Goal: Task Accomplishment & Management: Complete application form

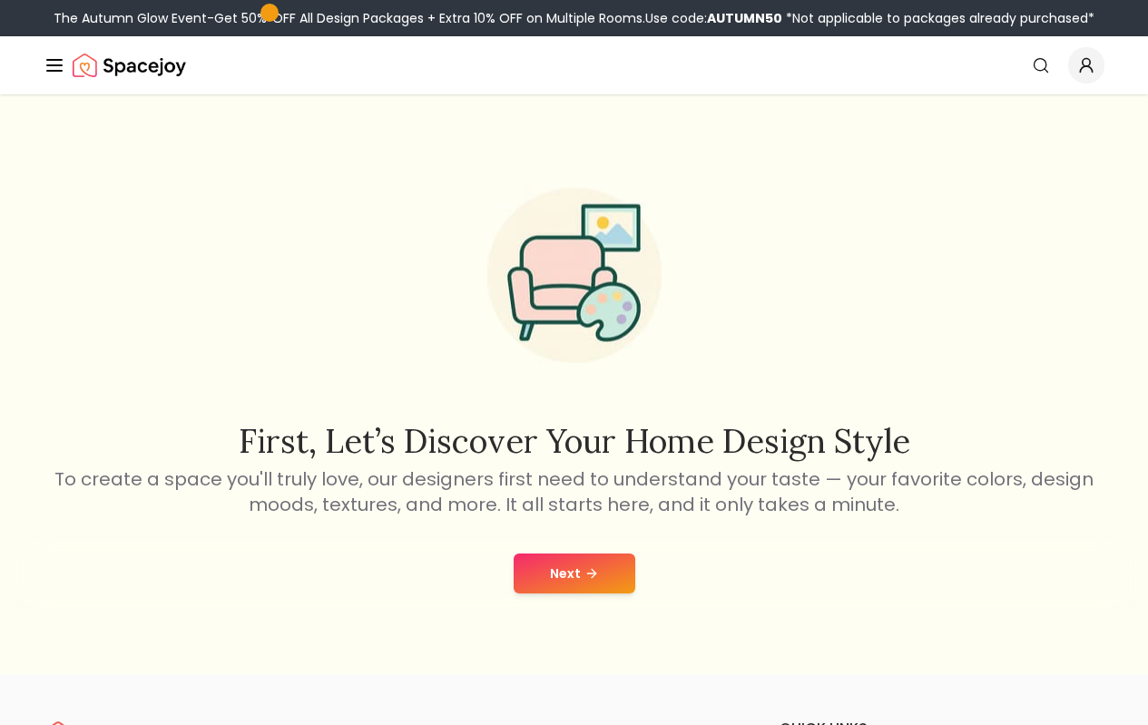
click at [555, 573] on button "Next" at bounding box center [574, 573] width 122 height 40
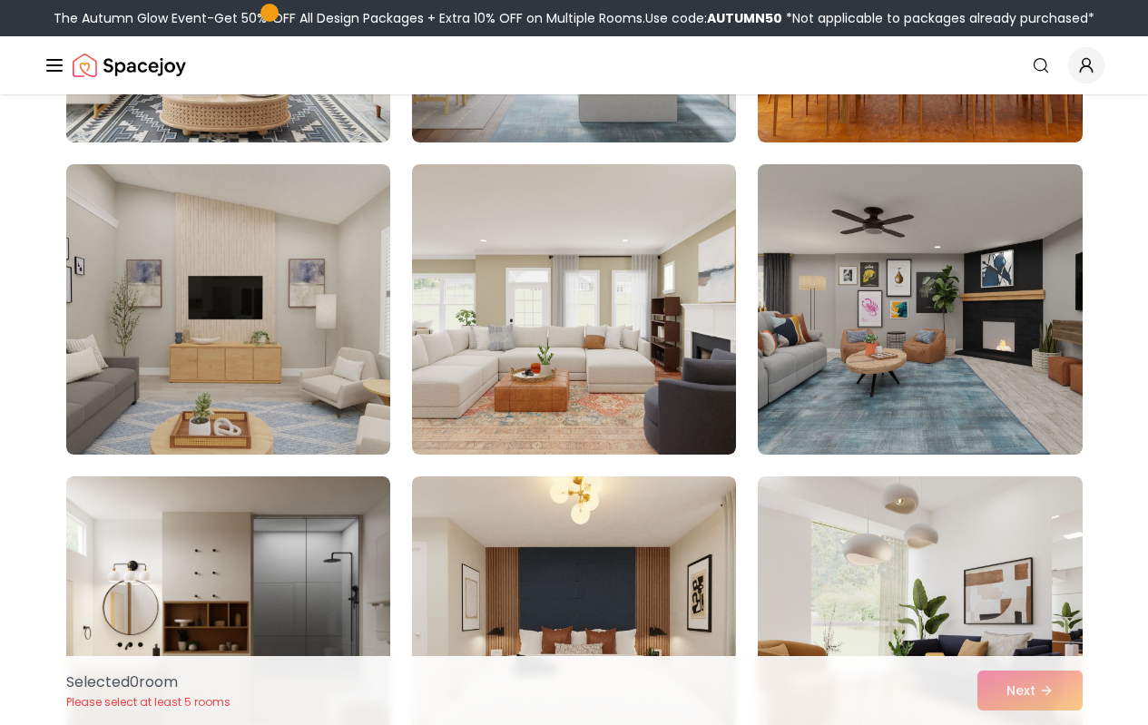
scroll to position [1089, 0]
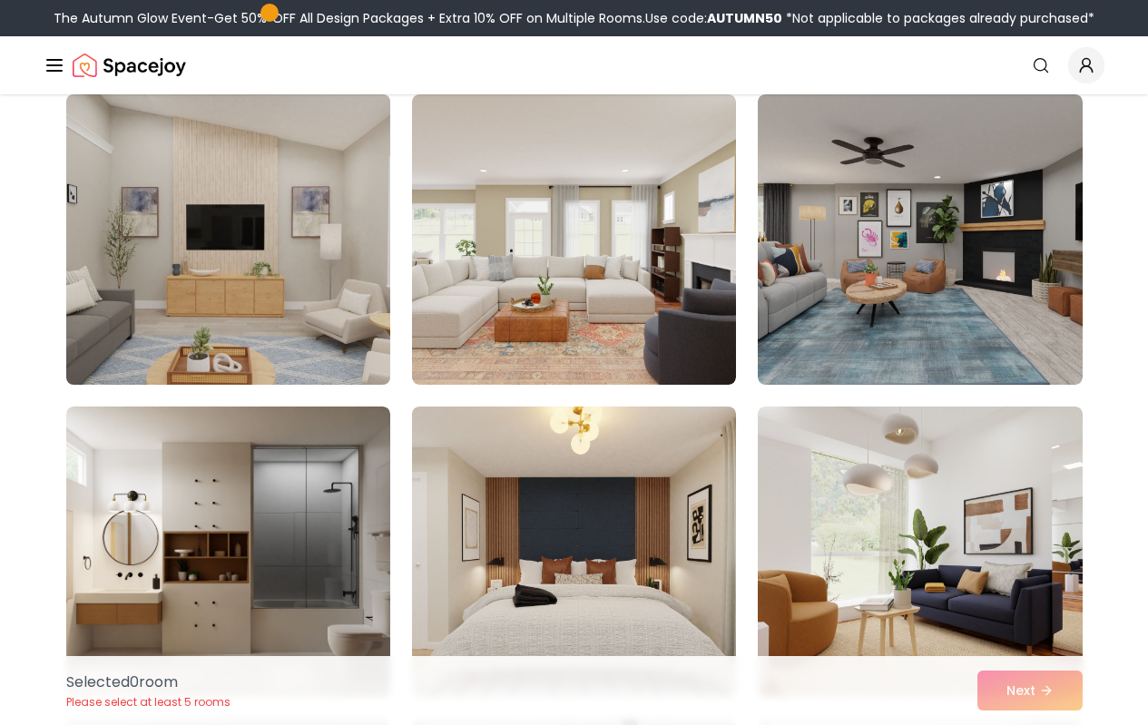
click at [176, 236] on img at bounding box center [228, 239] width 340 height 305
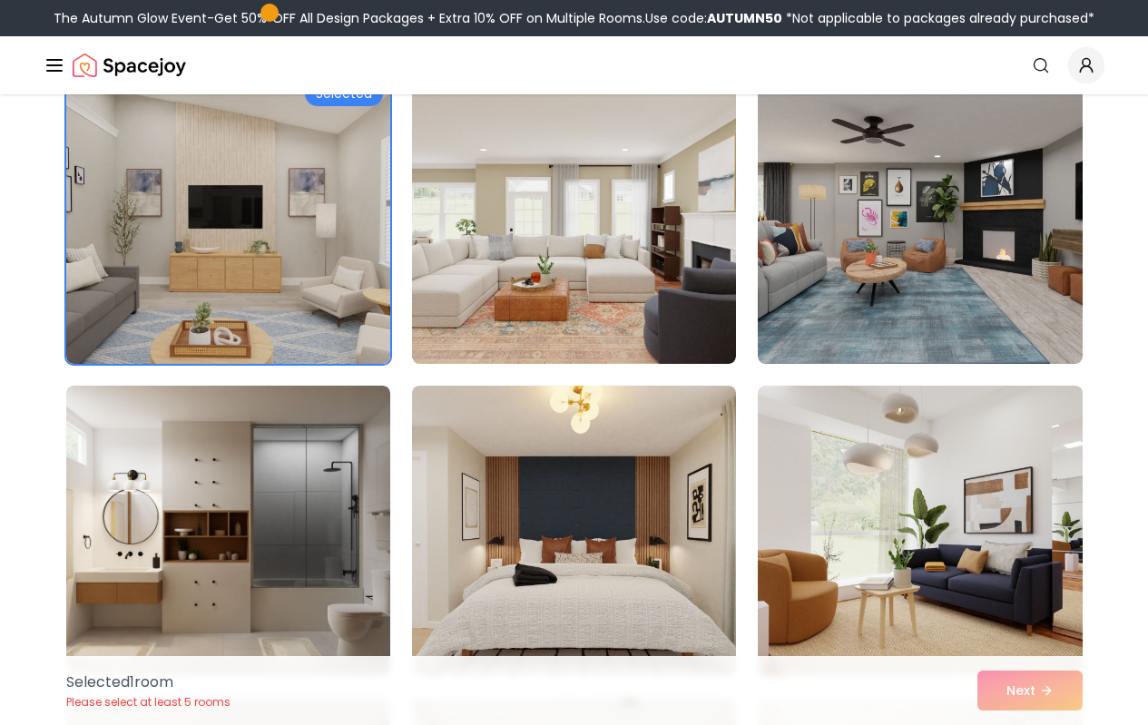
scroll to position [1179, 0]
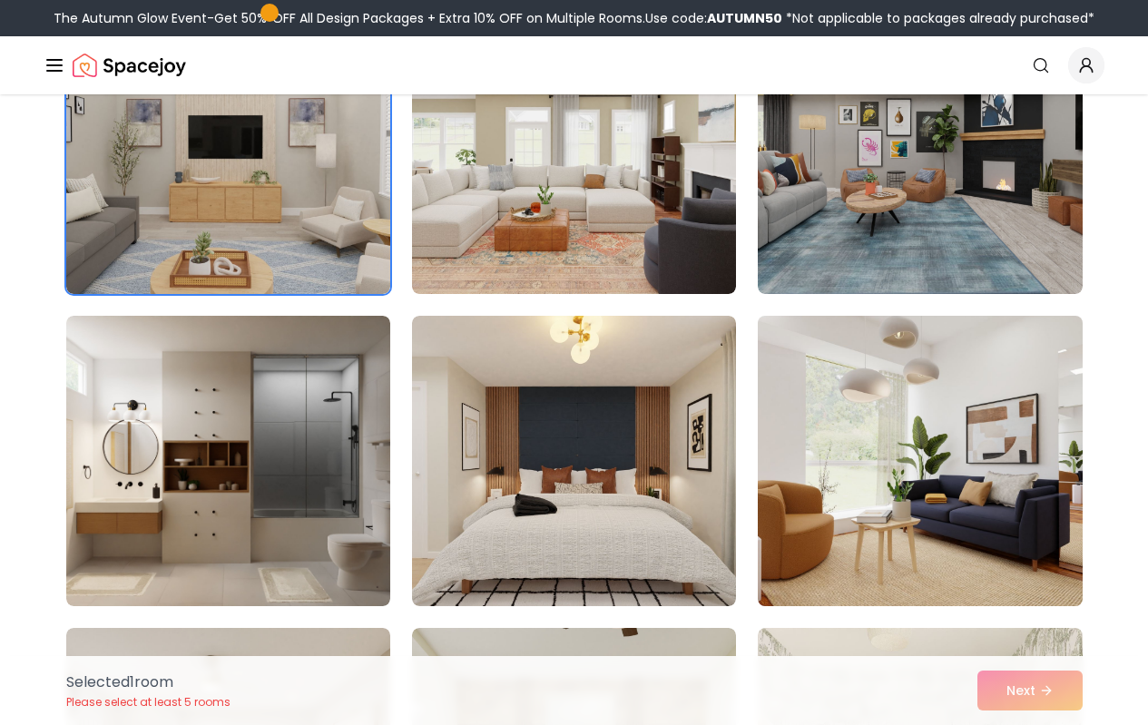
click at [1050, 465] on img at bounding box center [919, 460] width 340 height 305
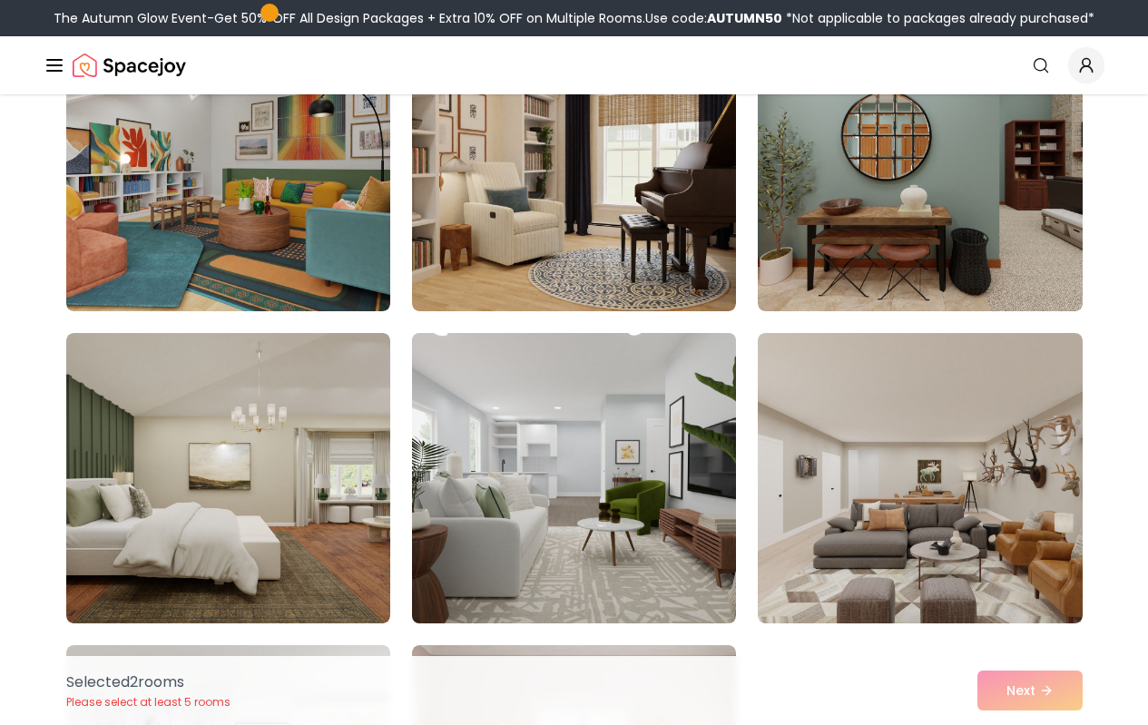
scroll to position [4717, 0]
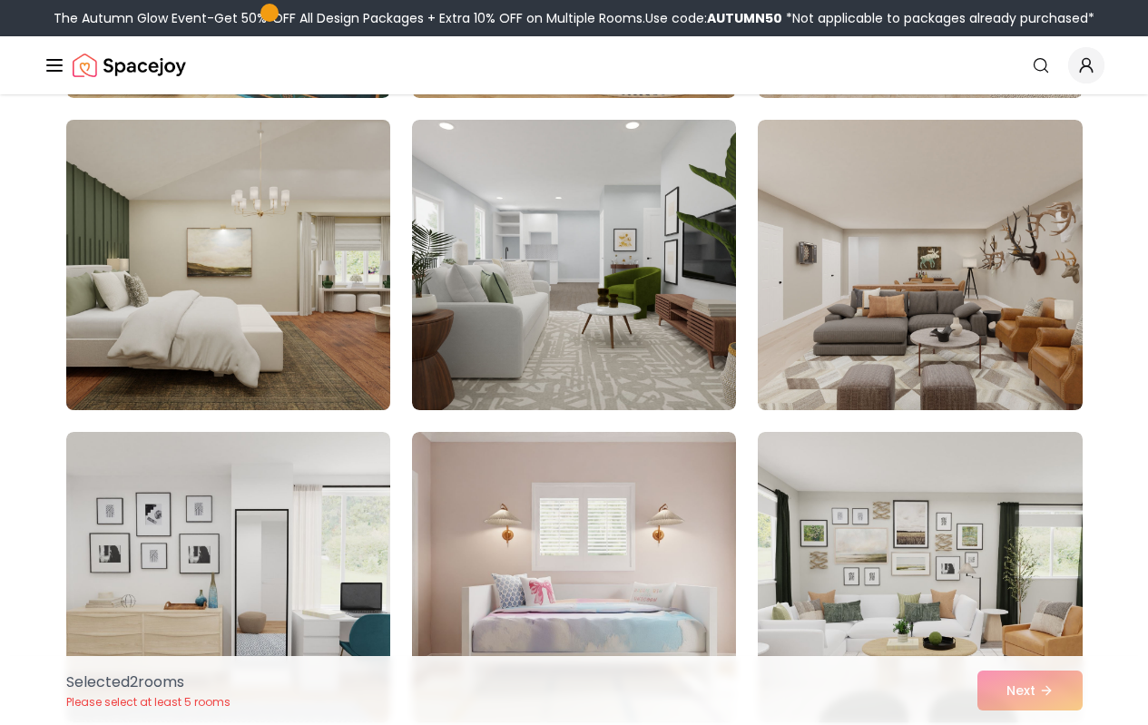
click at [230, 308] on img at bounding box center [228, 264] width 340 height 305
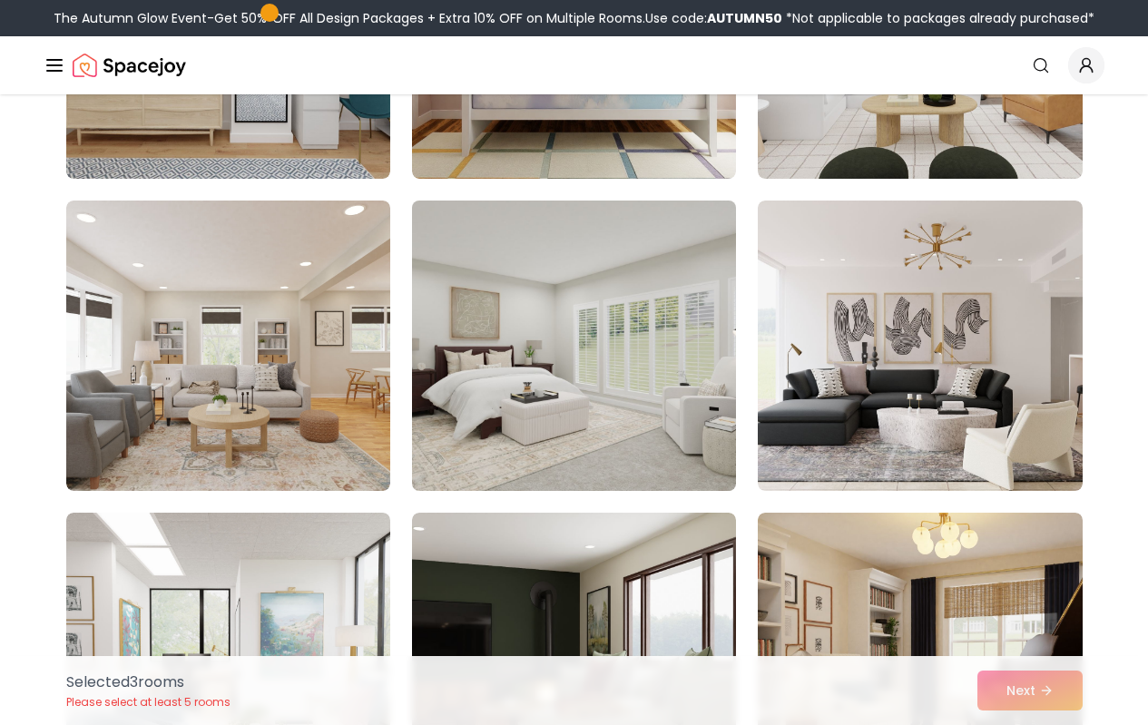
scroll to position [5352, 0]
click at [513, 387] on img at bounding box center [574, 344] width 340 height 305
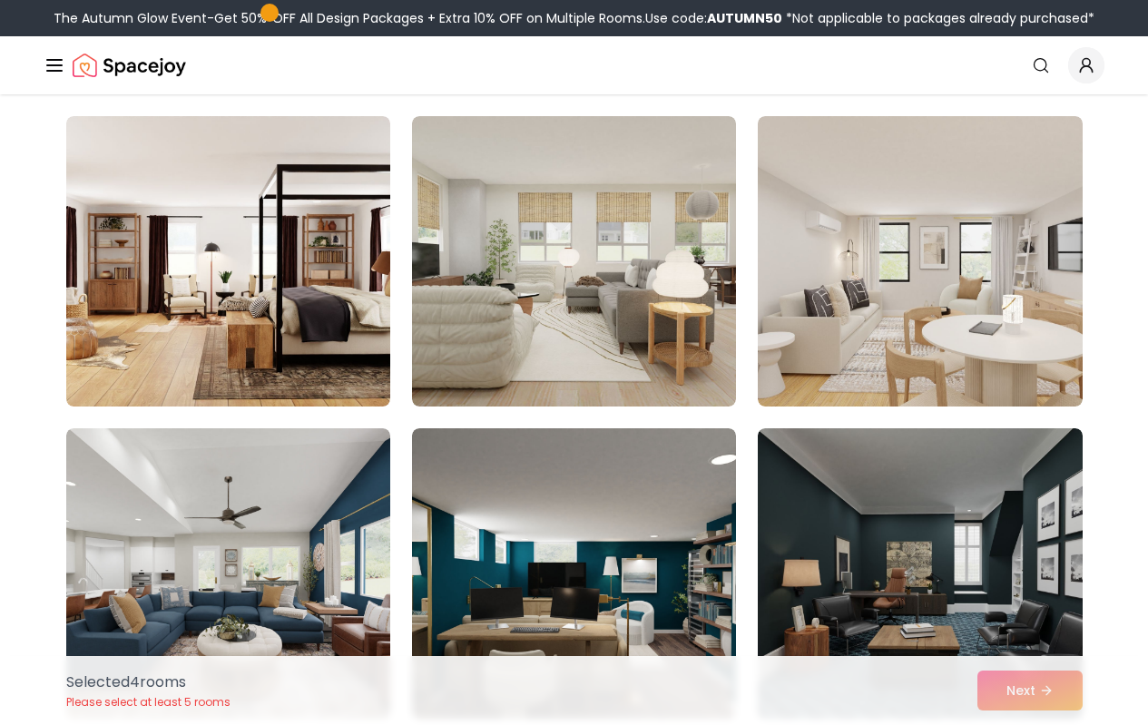
scroll to position [7258, 0]
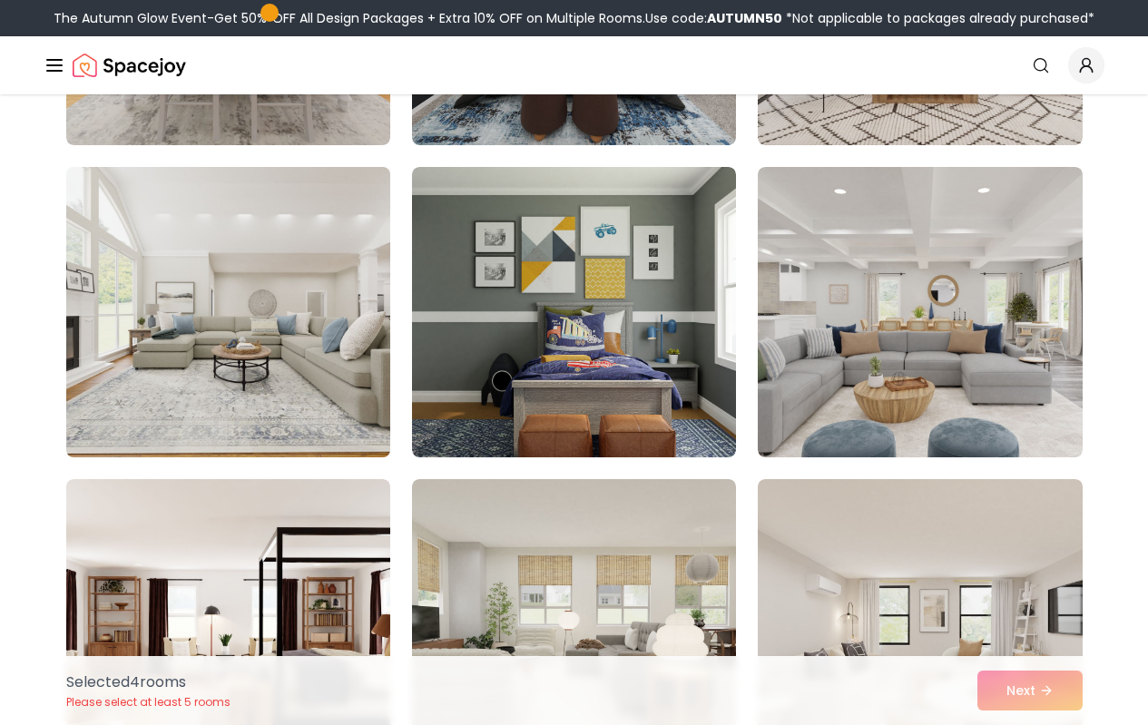
click at [299, 412] on img at bounding box center [228, 312] width 340 height 305
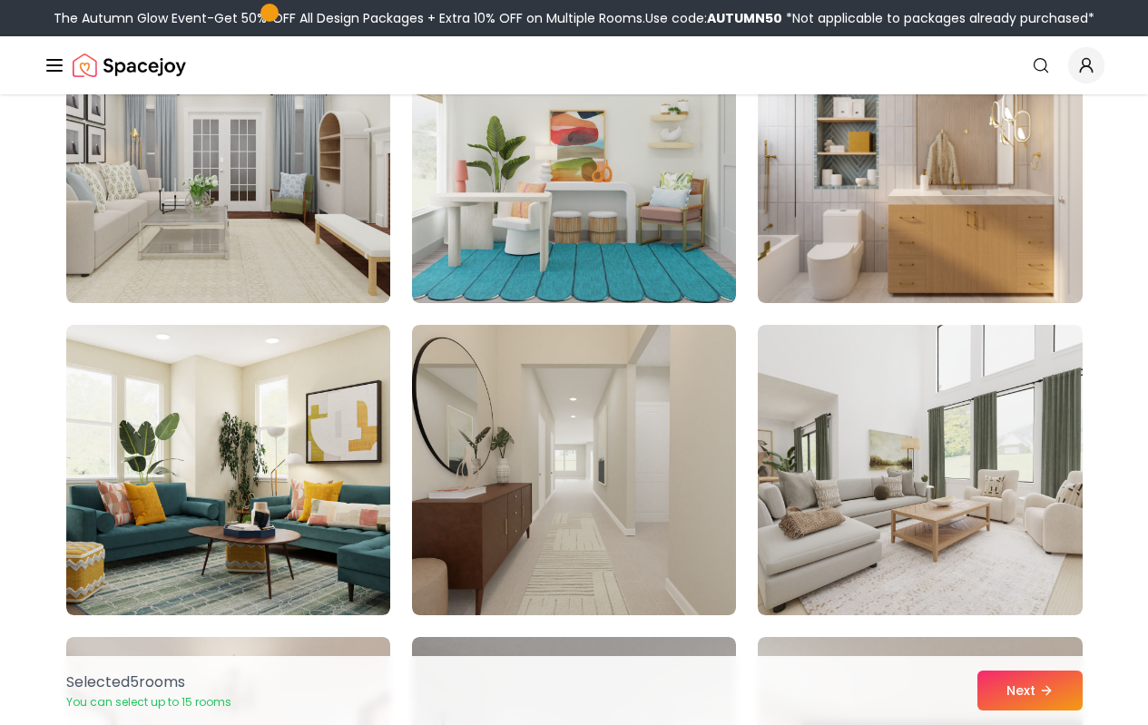
scroll to position [6441, 0]
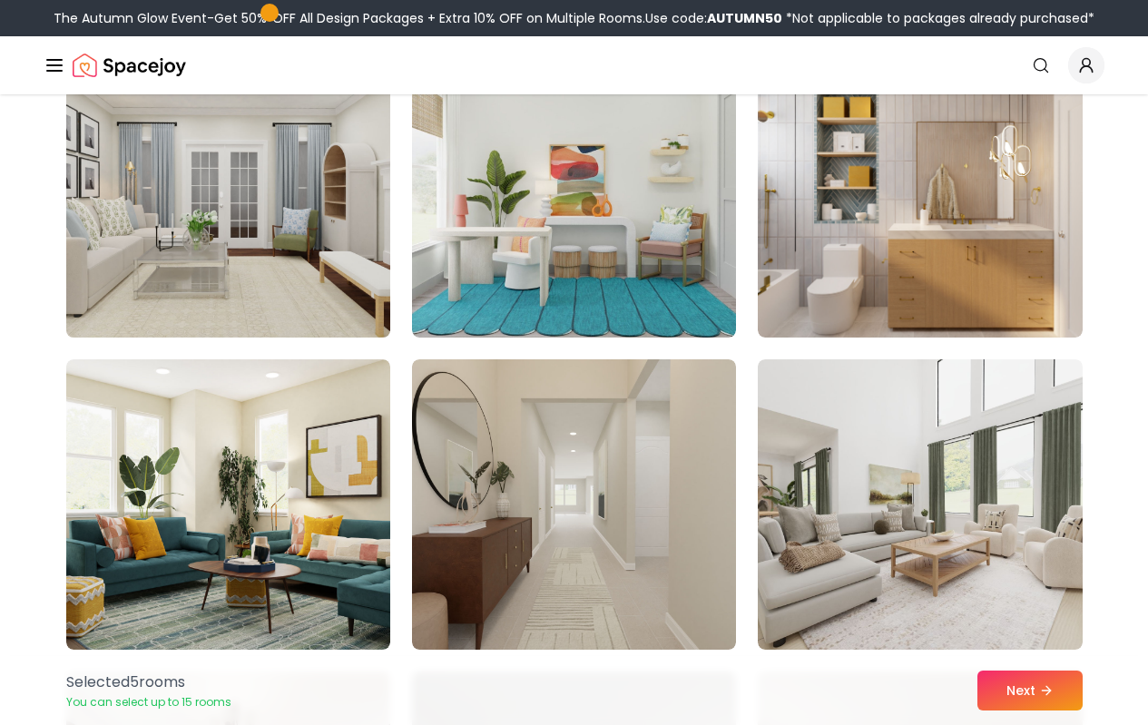
click at [263, 251] on img at bounding box center [228, 192] width 340 height 305
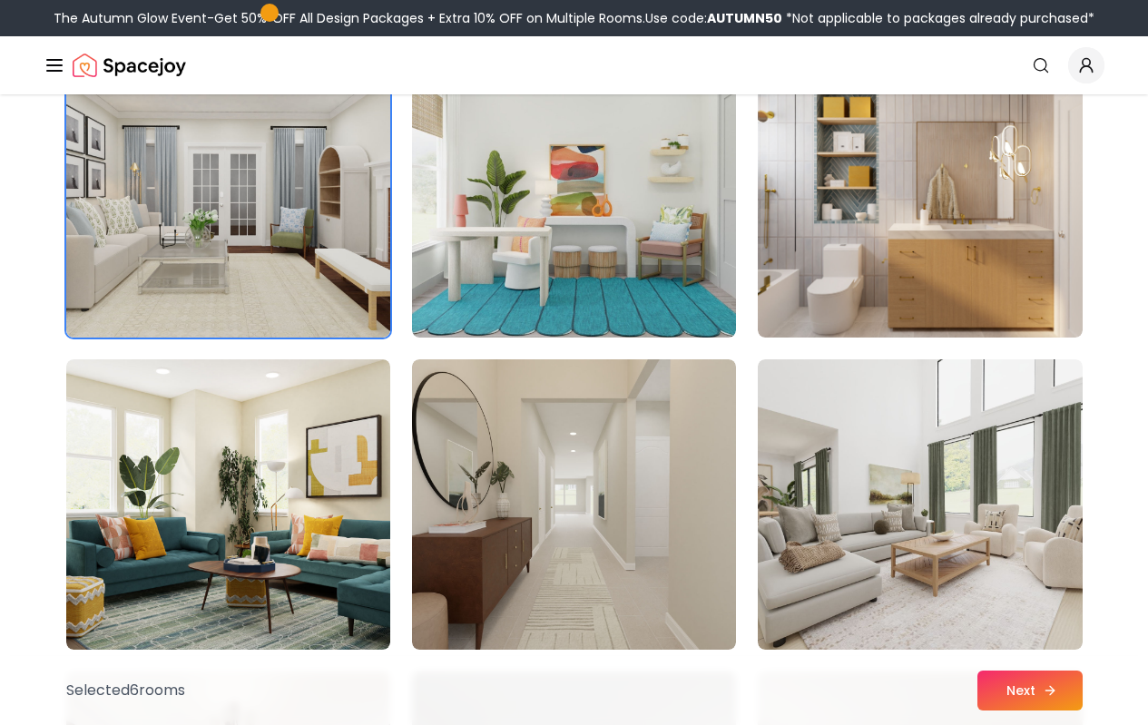
click at [1023, 672] on button "Next" at bounding box center [1029, 690] width 105 height 40
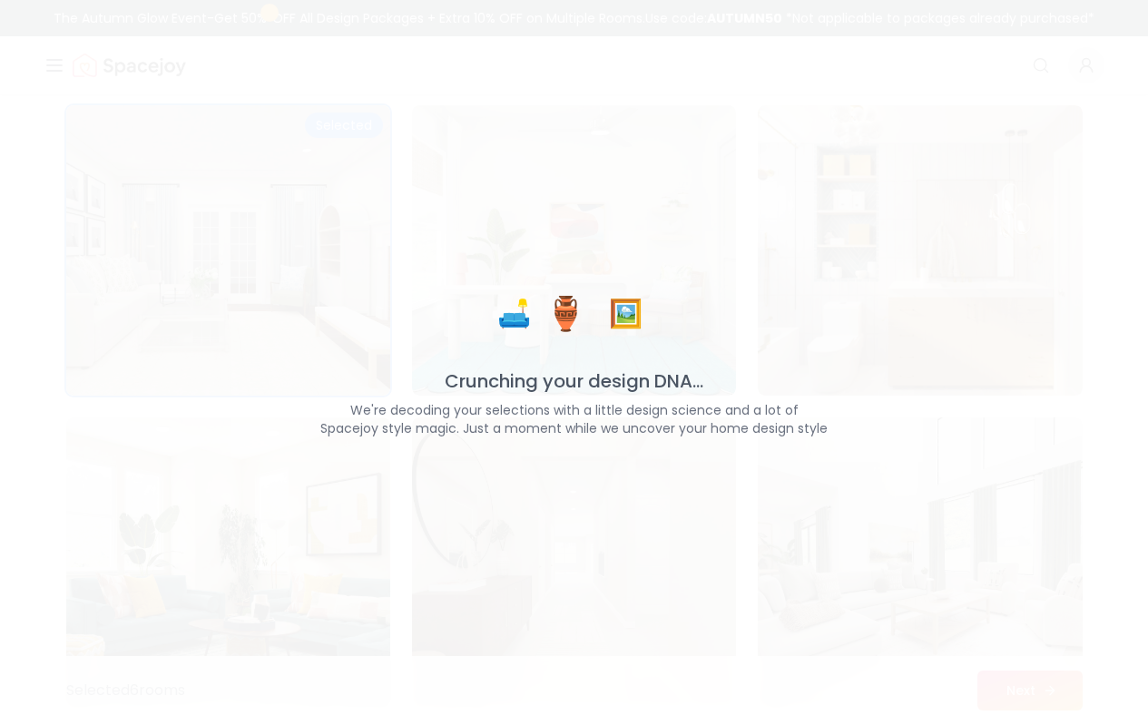
scroll to position [6499, 0]
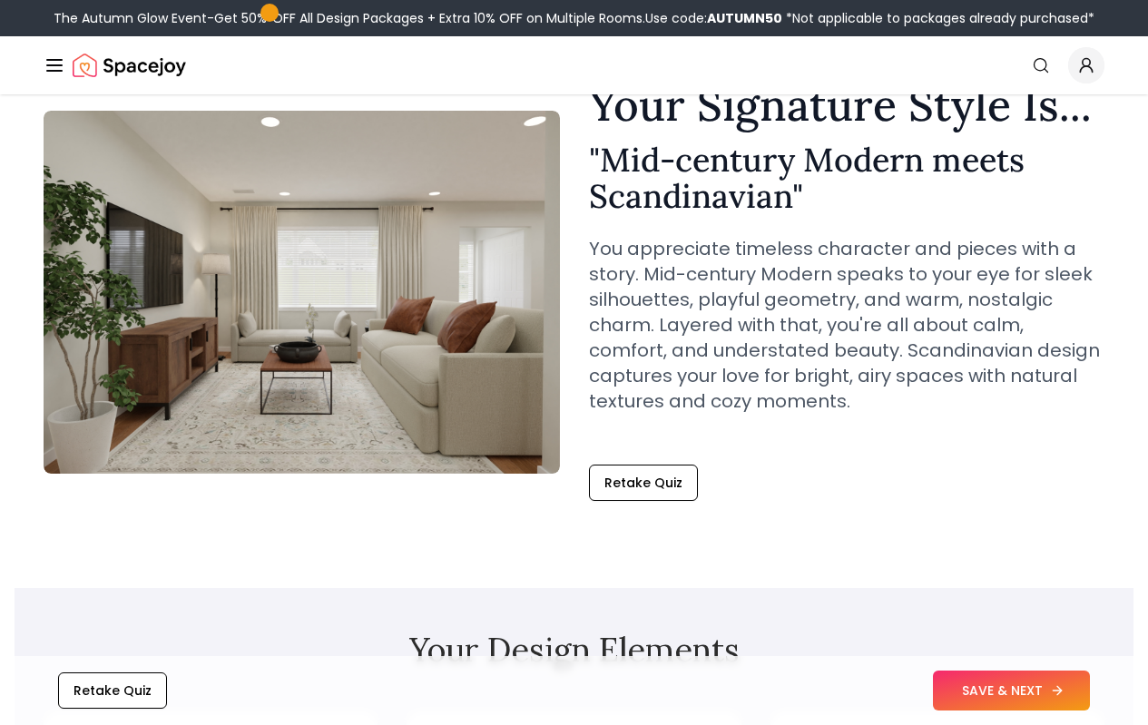
scroll to position [454, 0]
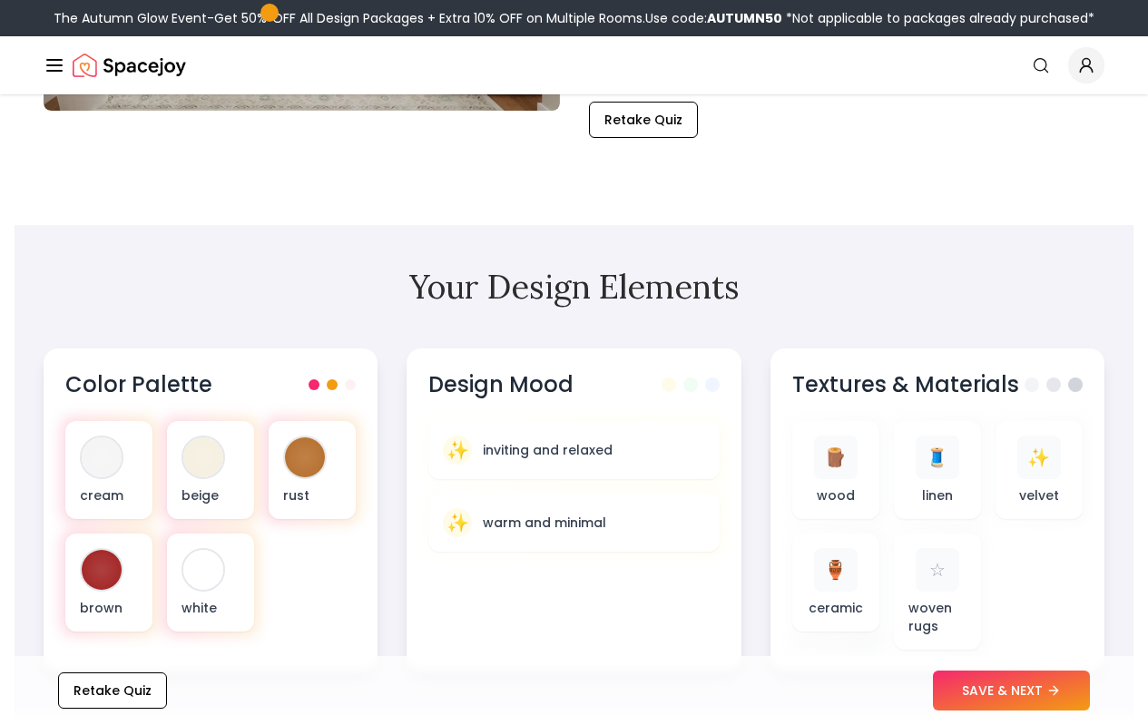
click at [972, 670] on div "Retake Quiz SAVE & NEXT" at bounding box center [574, 690] width 1119 height 69
click at [972, 684] on button "SAVE & NEXT" at bounding box center [1011, 690] width 157 height 40
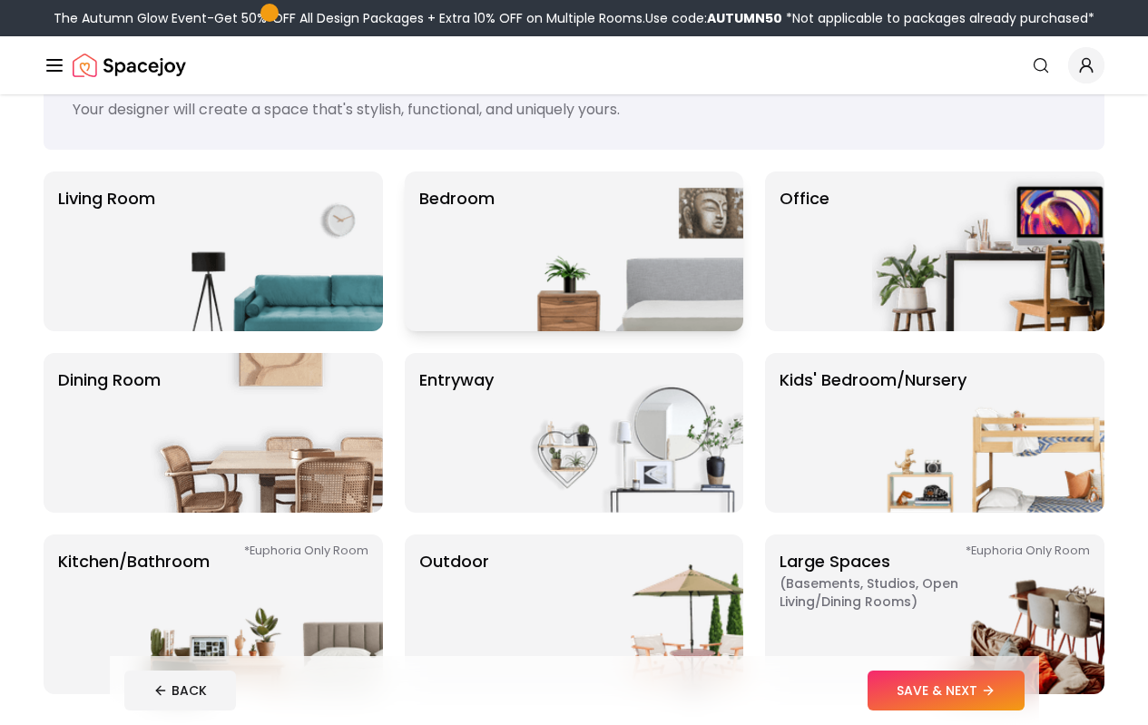
scroll to position [91, 0]
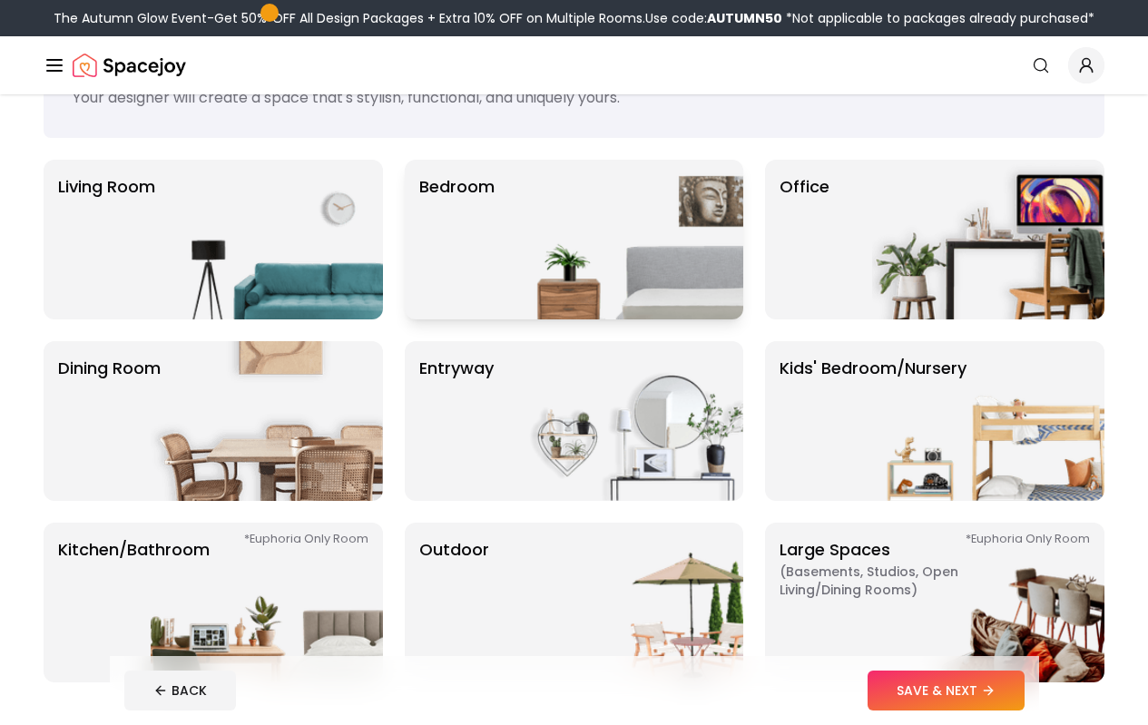
click at [590, 259] on img at bounding box center [627, 240] width 232 height 160
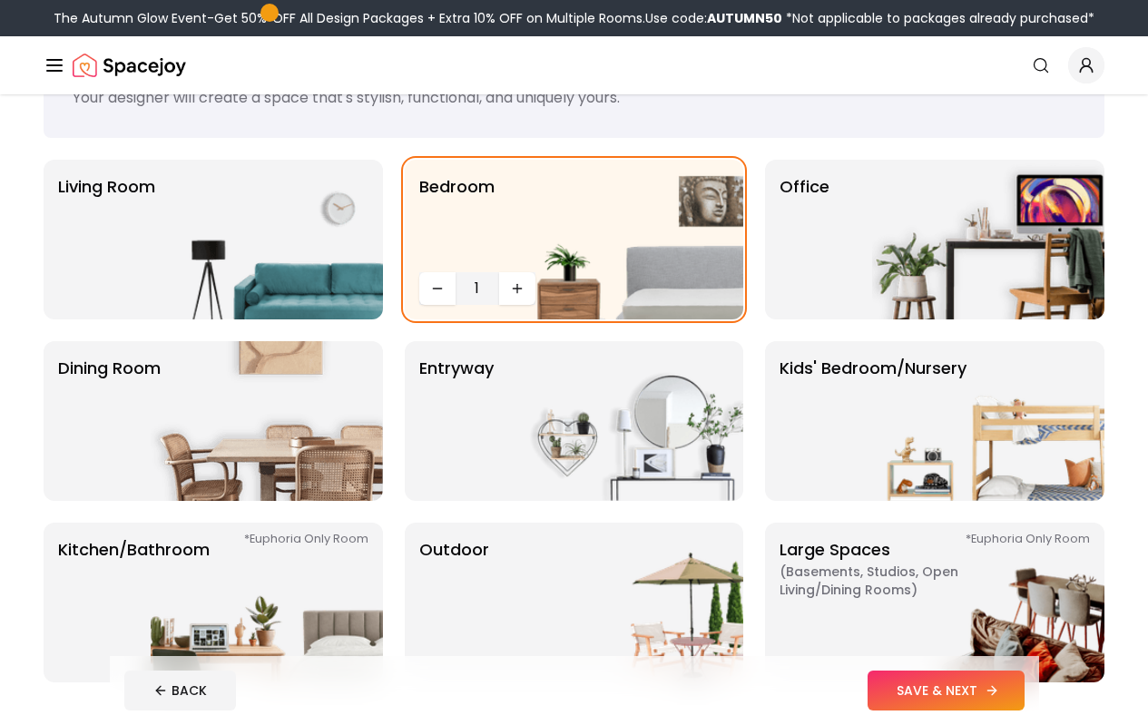
click at [982, 681] on button "SAVE & NEXT" at bounding box center [945, 690] width 157 height 40
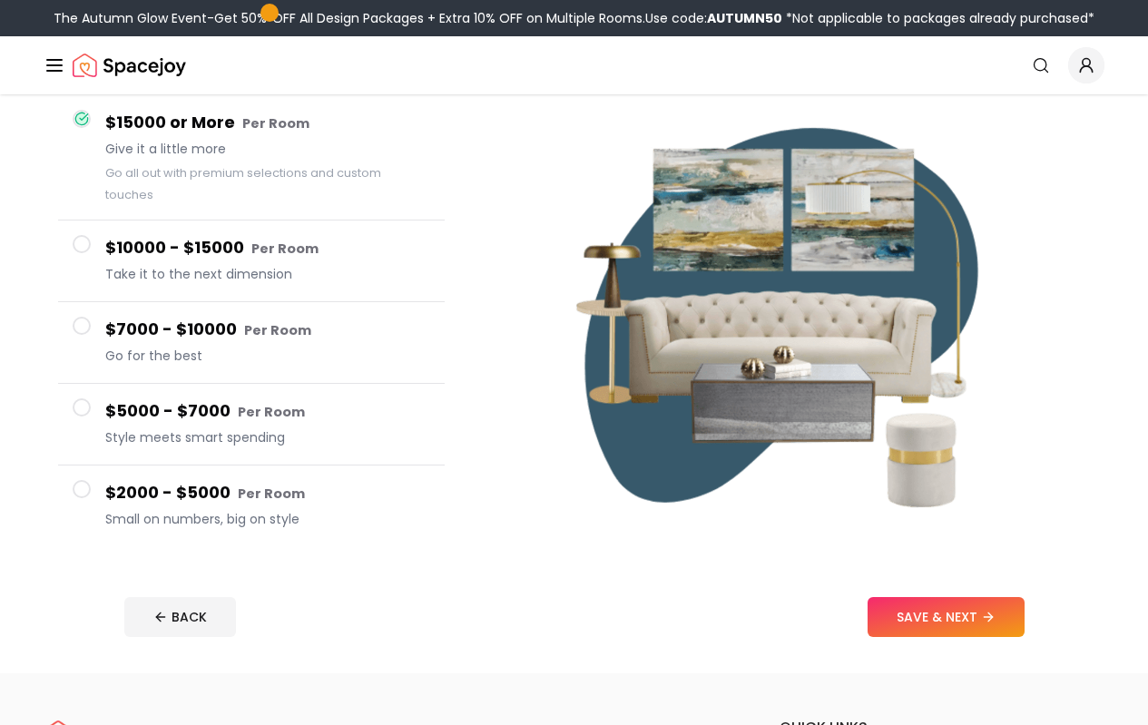
scroll to position [181, 0]
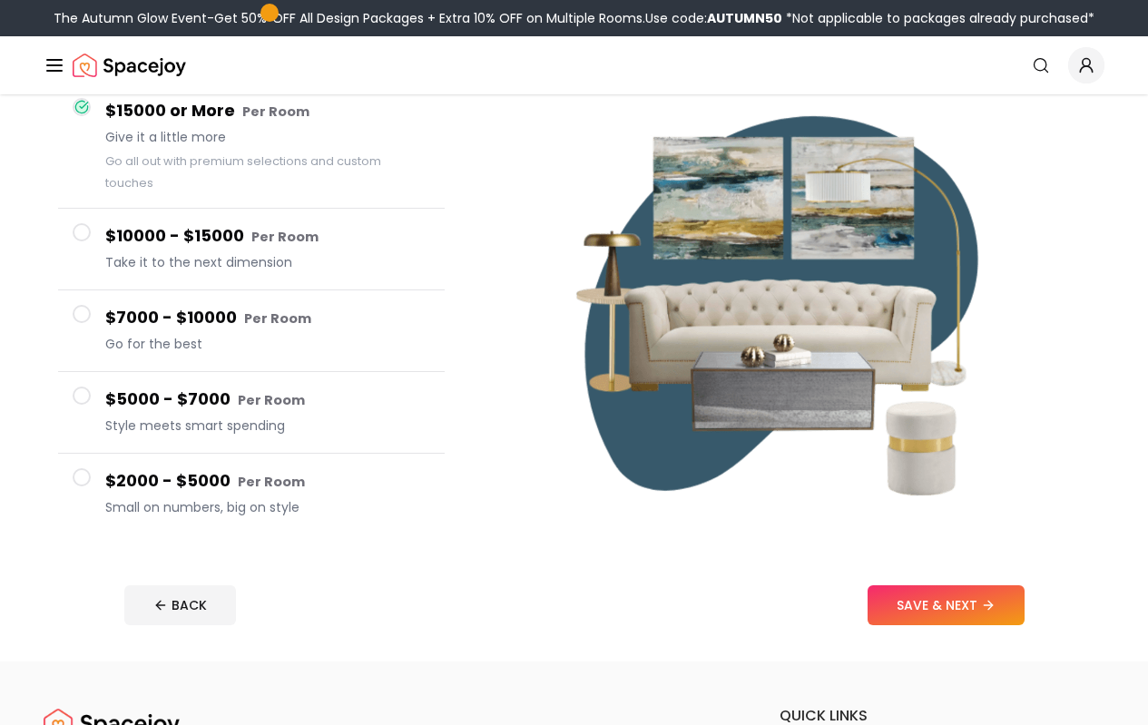
click at [285, 470] on h4 "$2000 - $5000 Per Room" at bounding box center [267, 481] width 325 height 26
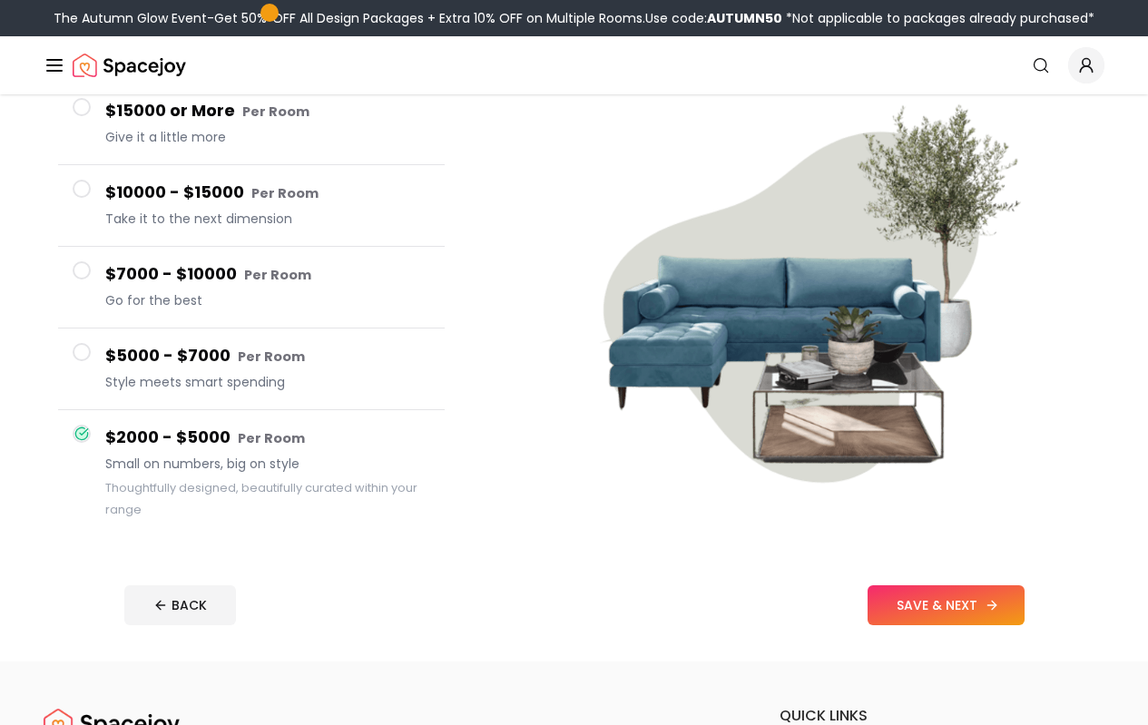
click at [996, 602] on icon at bounding box center [994, 605] width 5 height 8
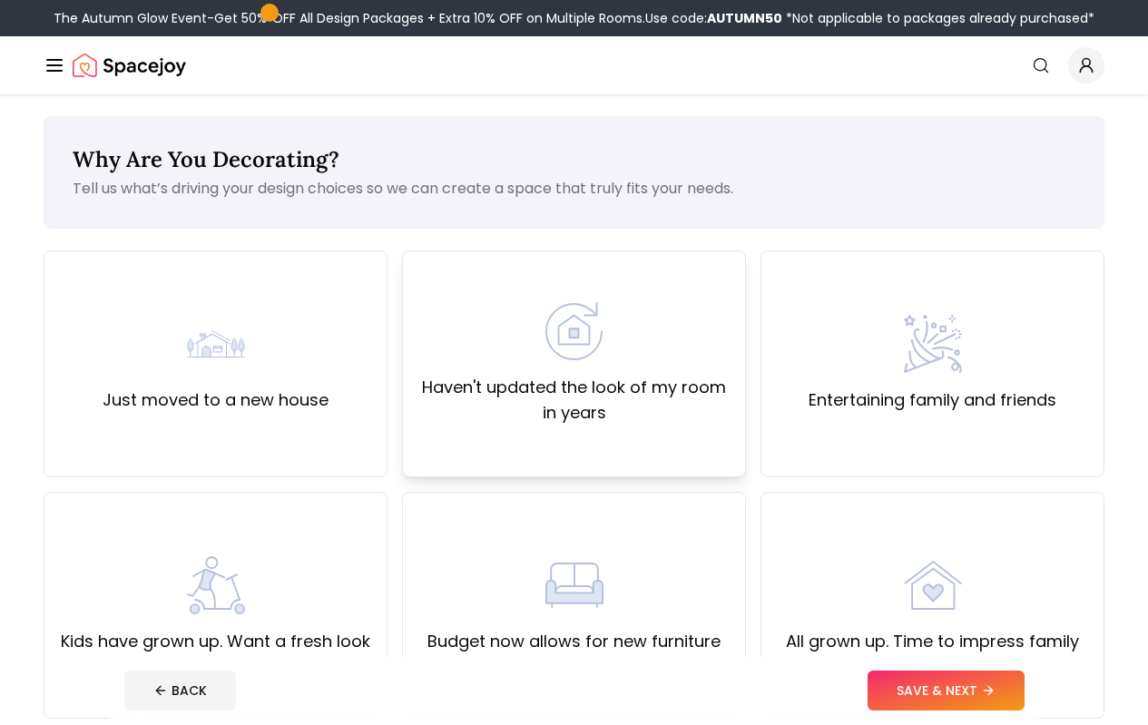
click at [706, 414] on label "Haven't updated the look of my room in years" at bounding box center [573, 400] width 313 height 51
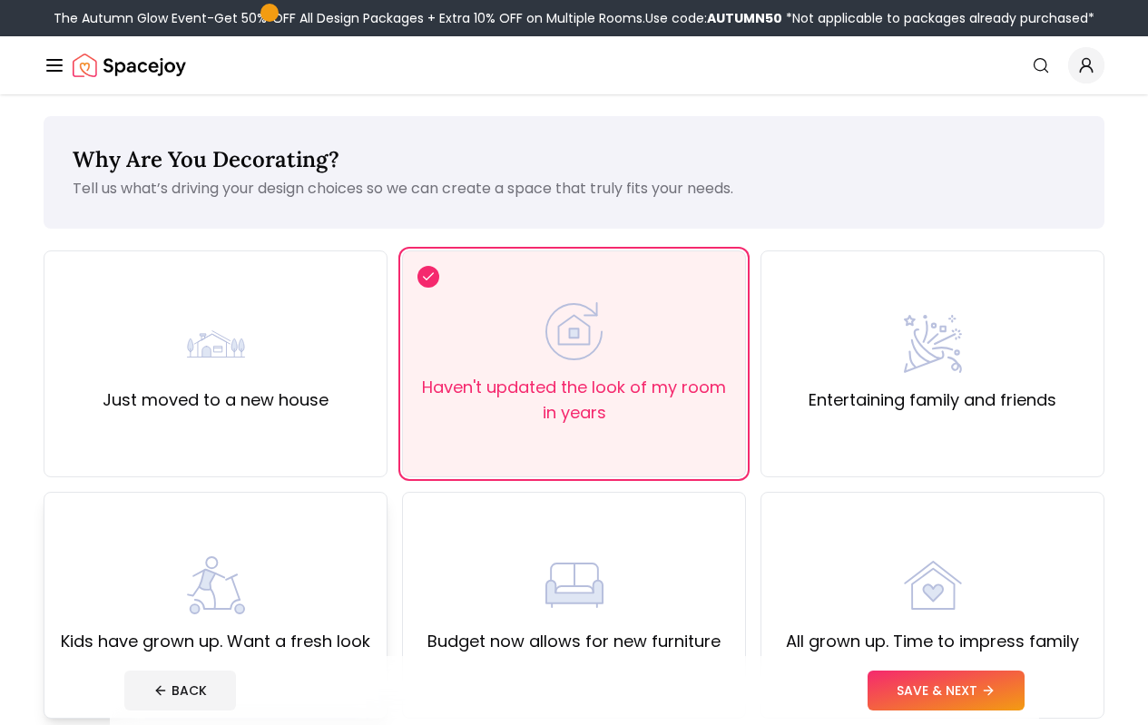
click at [252, 557] on div "Kids have grown up. Want a fresh look" at bounding box center [215, 605] width 309 height 98
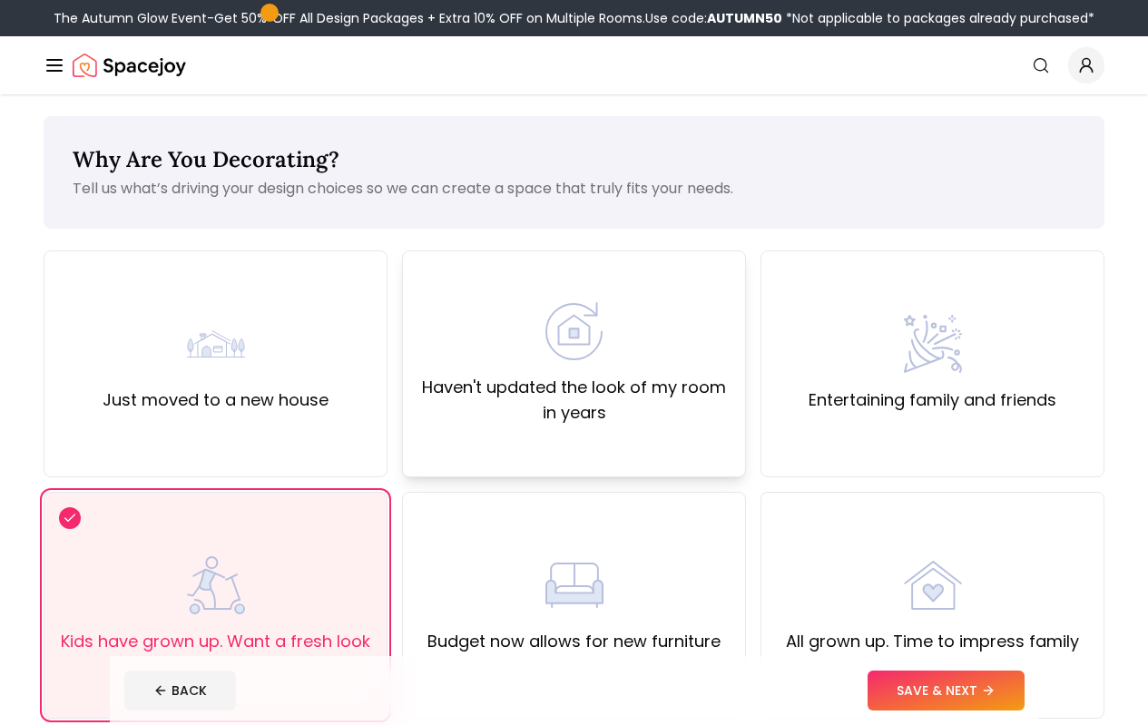
click at [520, 430] on div "Haven't updated the look of my room in years" at bounding box center [574, 363] width 344 height 227
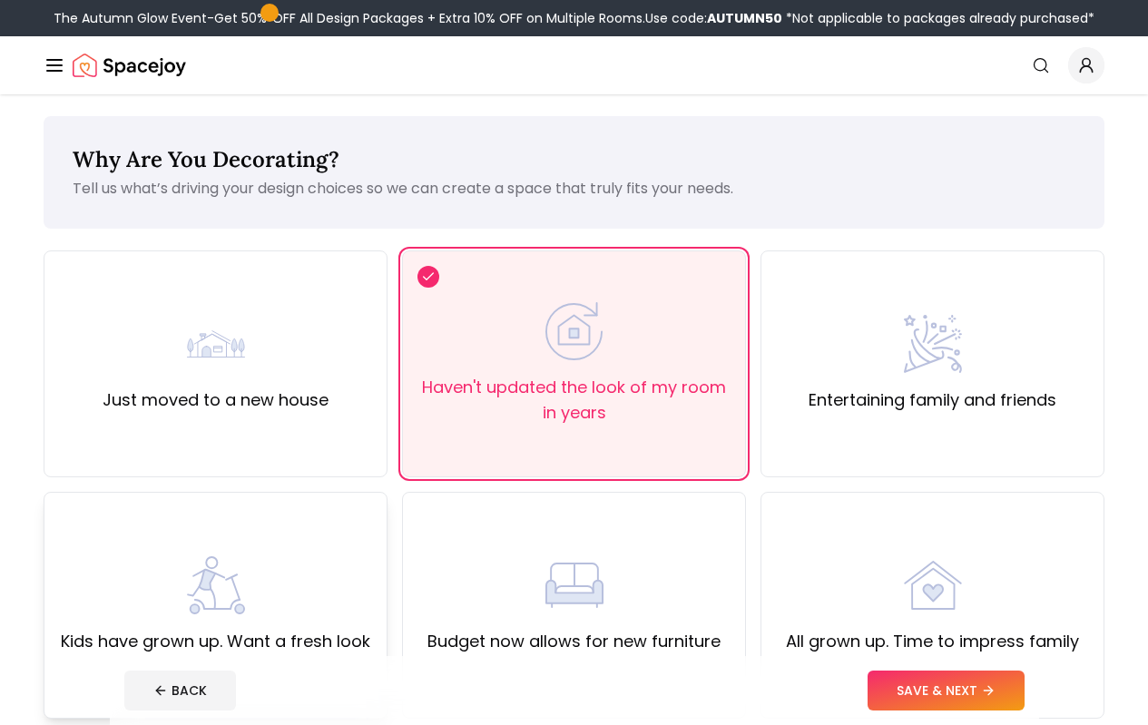
click at [358, 534] on div "Kids have grown up. Want a fresh look" at bounding box center [216, 605] width 344 height 227
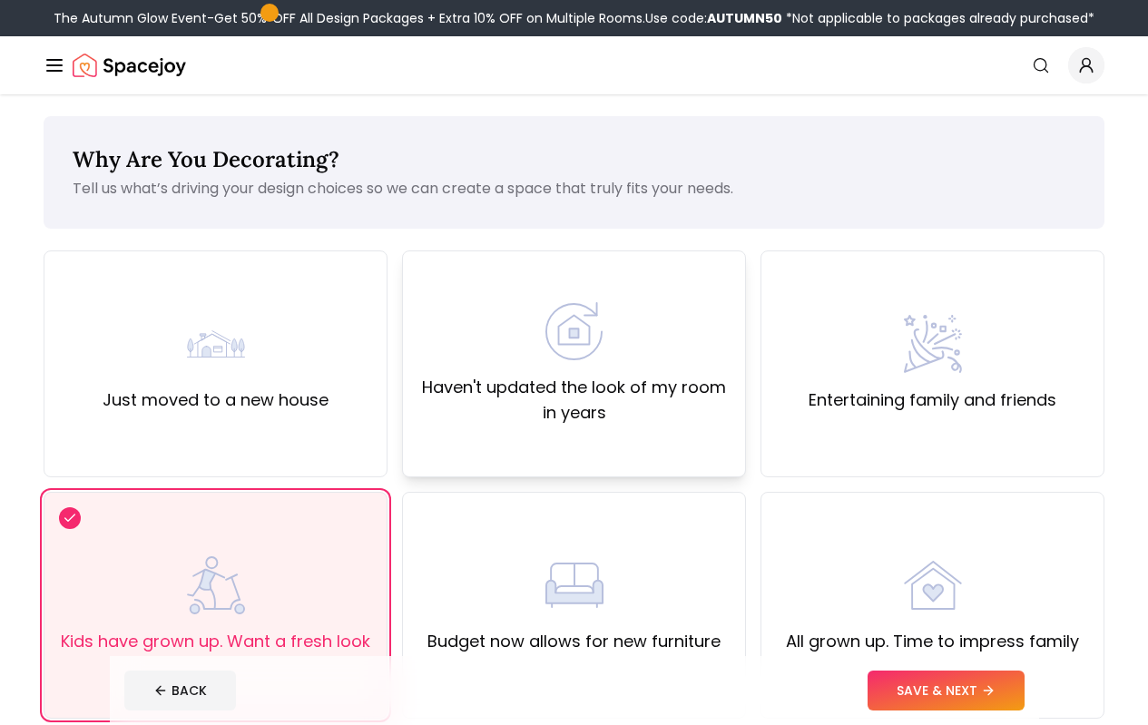
click at [621, 439] on div "Haven't updated the look of my room in years" at bounding box center [574, 363] width 344 height 227
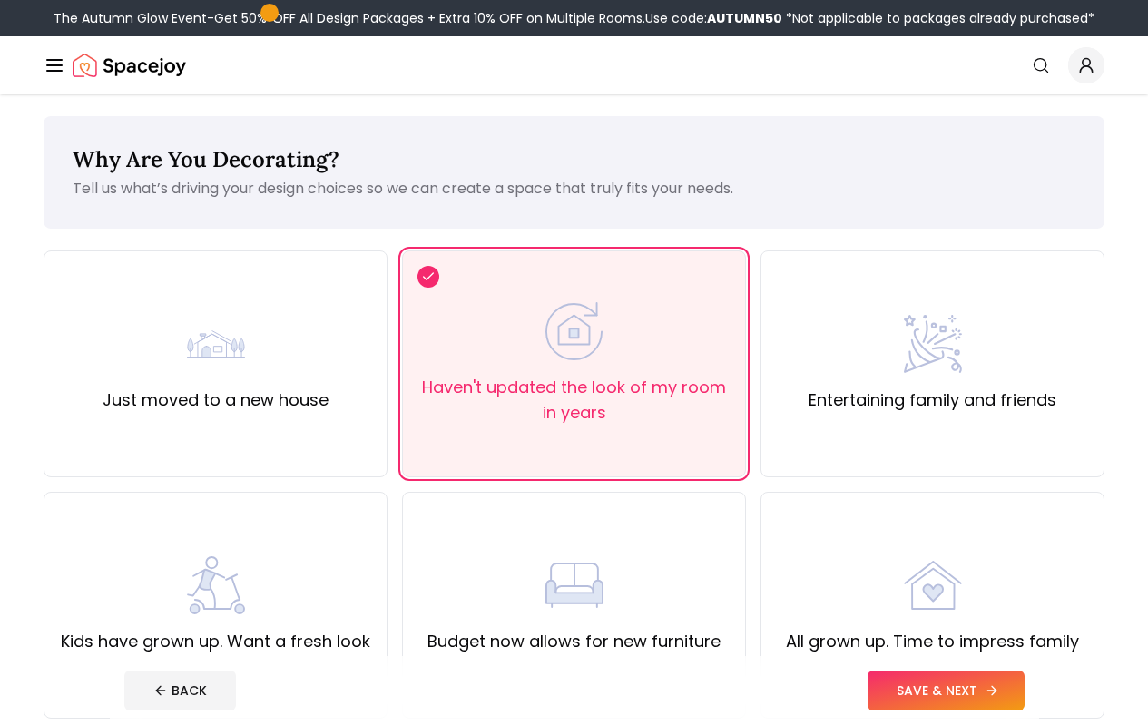
click at [969, 695] on button "SAVE & NEXT" at bounding box center [945, 690] width 157 height 40
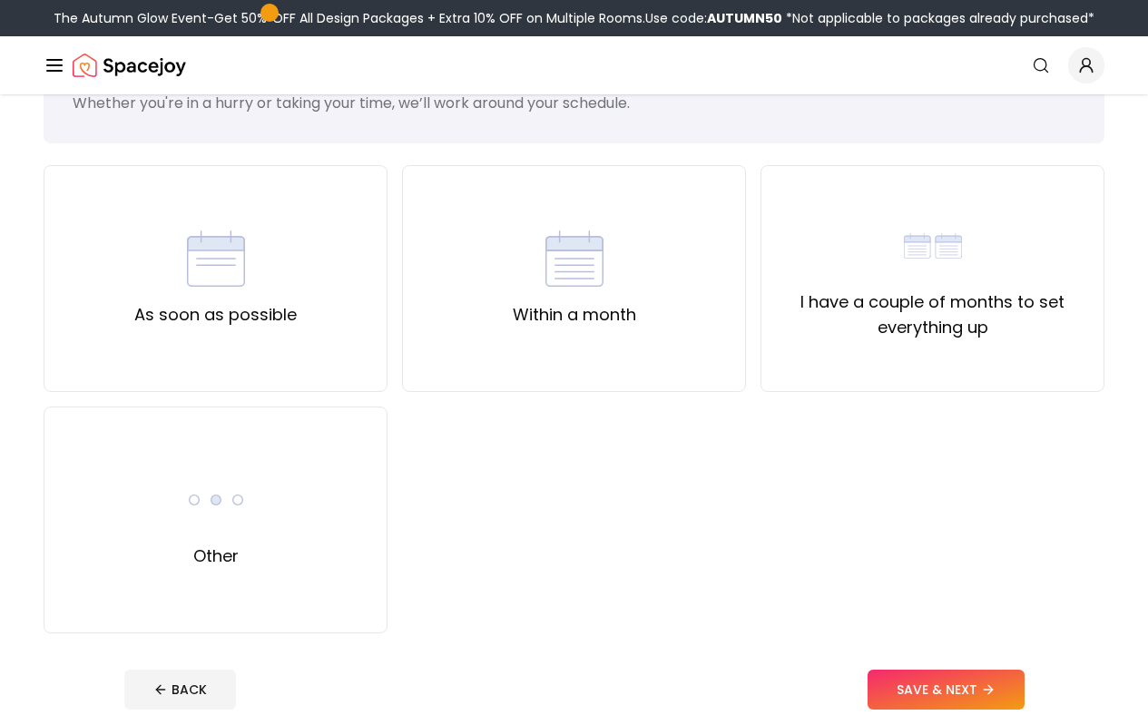
scroll to position [91, 0]
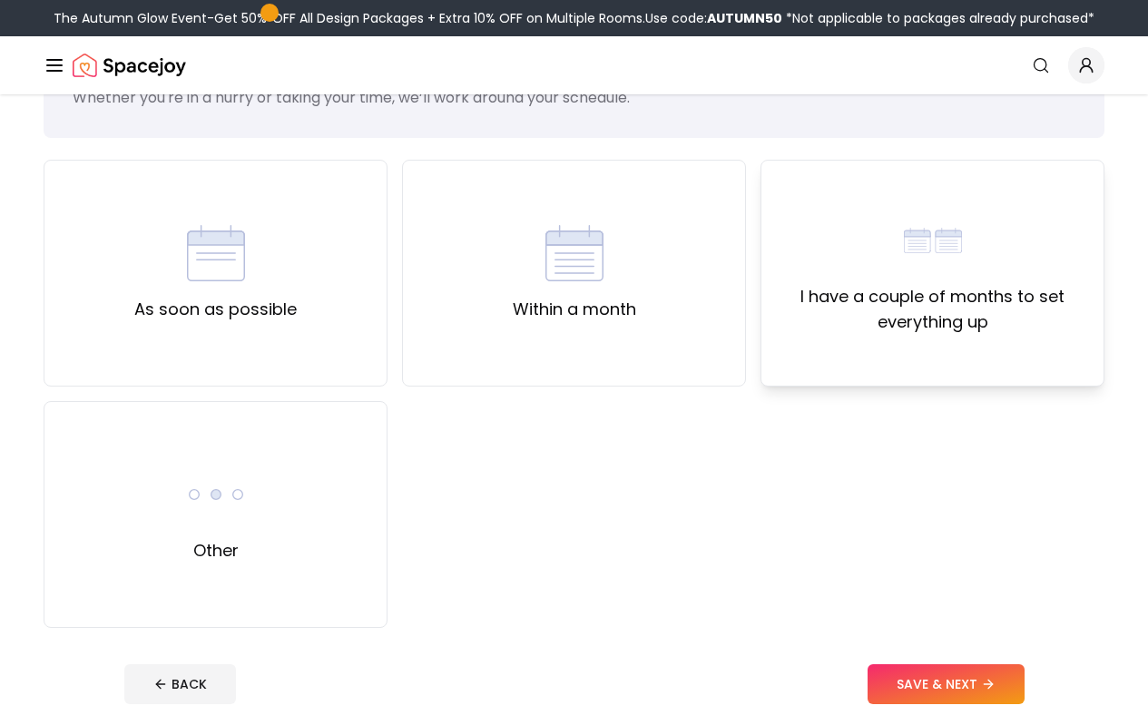
click at [900, 360] on div "I have a couple of months to set everything up" at bounding box center [932, 273] width 344 height 227
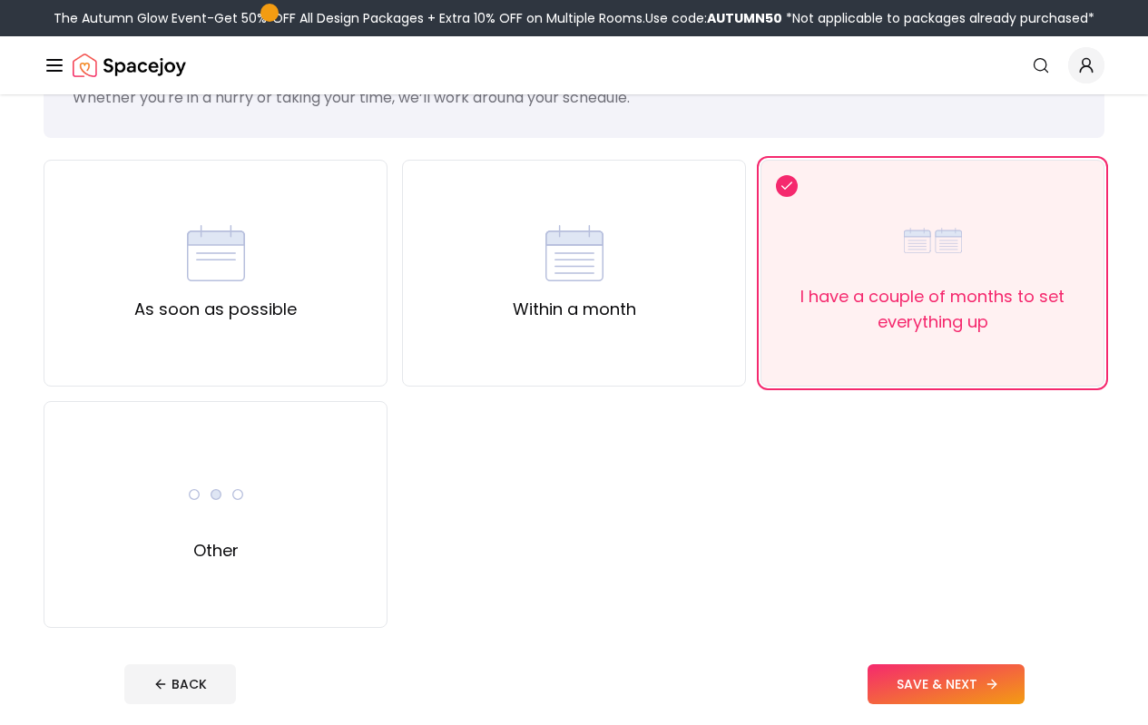
click at [993, 693] on button "SAVE & NEXT" at bounding box center [945, 684] width 157 height 40
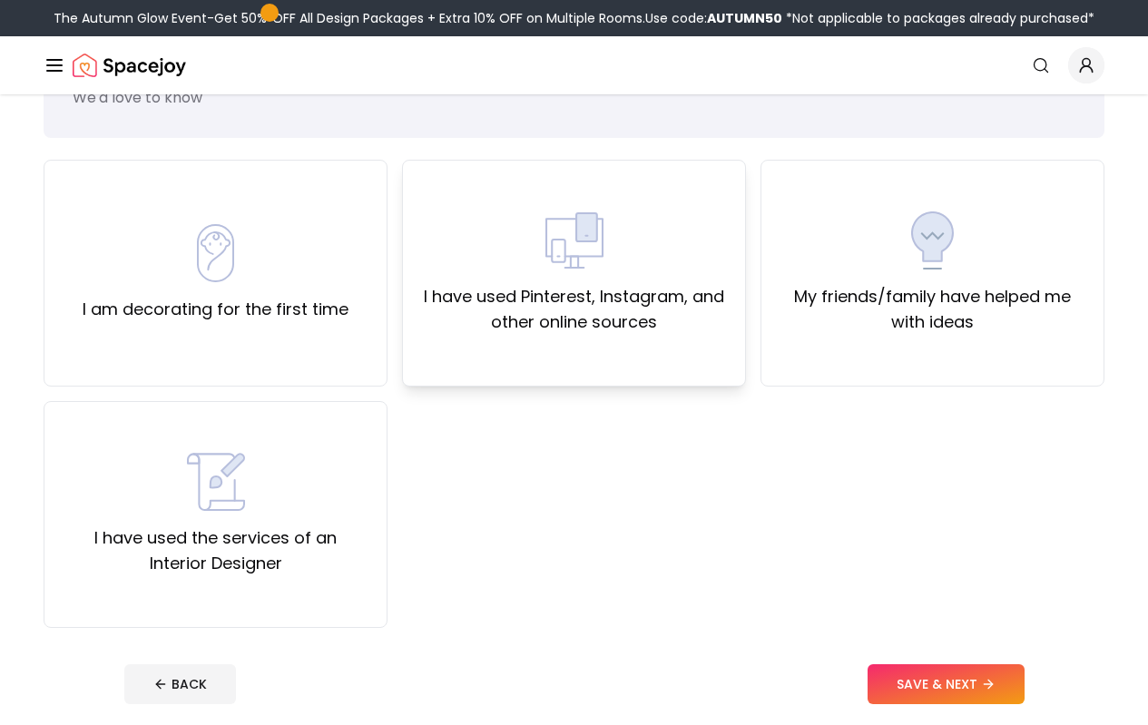
click at [653, 339] on div "I have used Pinterest, Instagram, and other online sources" at bounding box center [574, 273] width 344 height 227
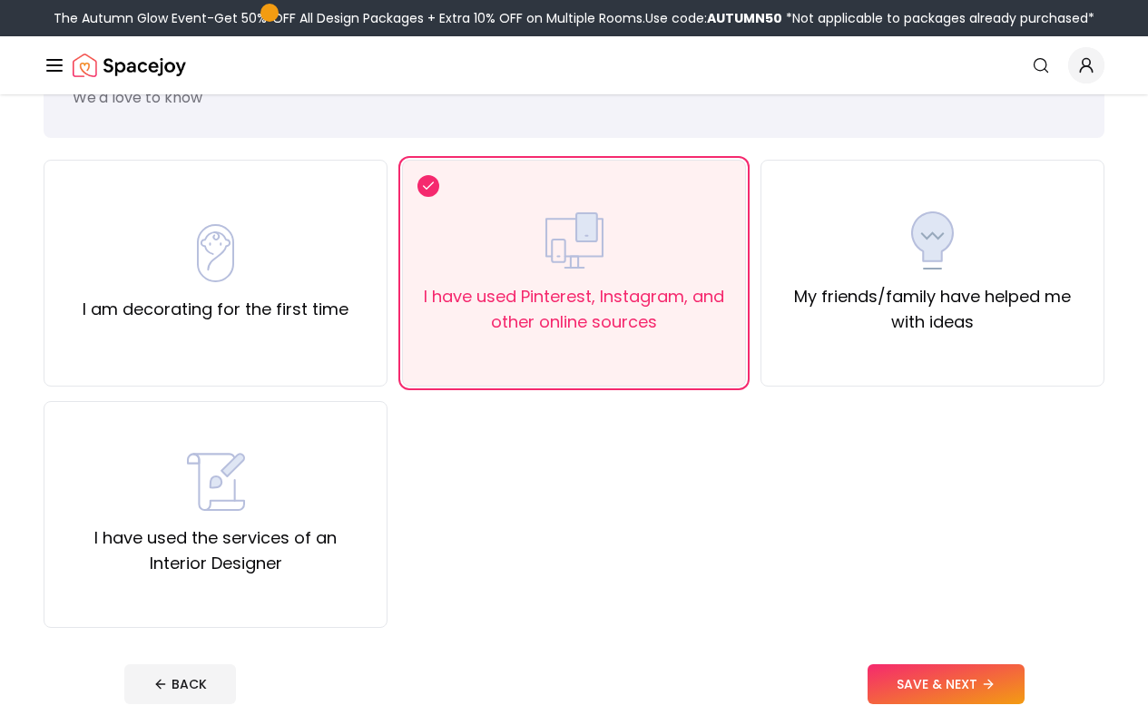
click at [998, 640] on div "Have you decorated this room in the past? We'd love to know I am decorating for…" at bounding box center [574, 372] width 1148 height 737
click at [318, 310] on label "I am decorating for the first time" at bounding box center [216, 309] width 266 height 25
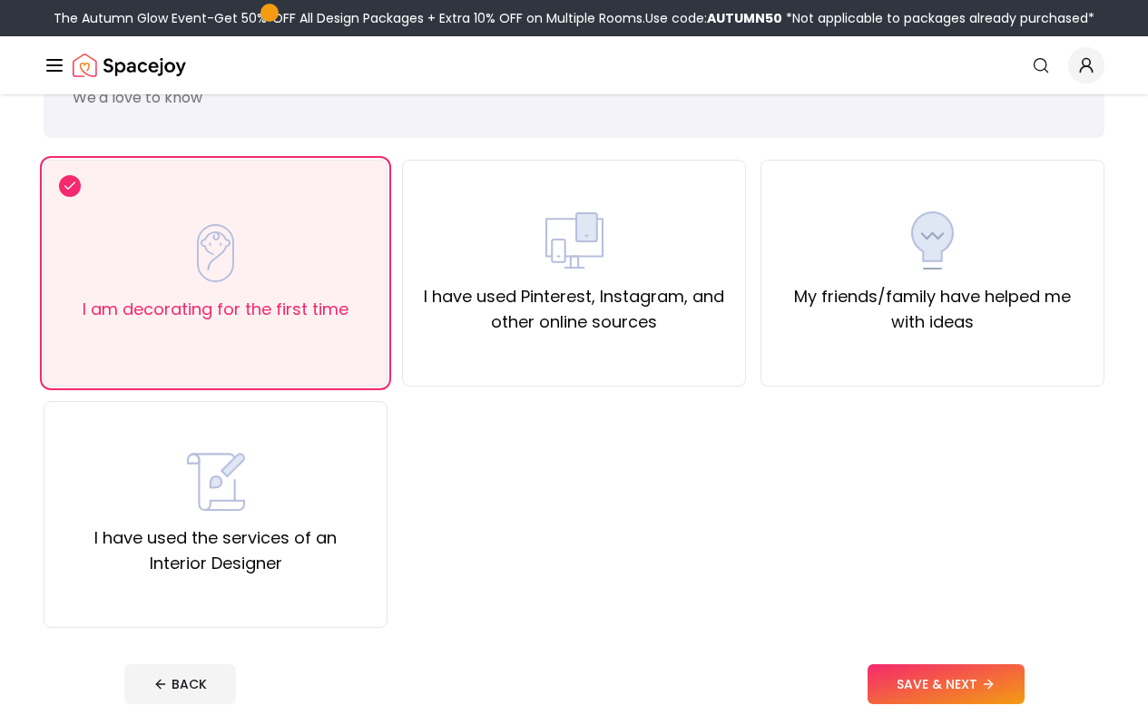
click at [400, 325] on div "I am decorating for the first time I have used Pinterest, Instagram, and other …" at bounding box center [574, 394] width 1061 height 468
click at [439, 351] on div "I have used Pinterest, Instagram, and other online sources" at bounding box center [574, 273] width 344 height 227
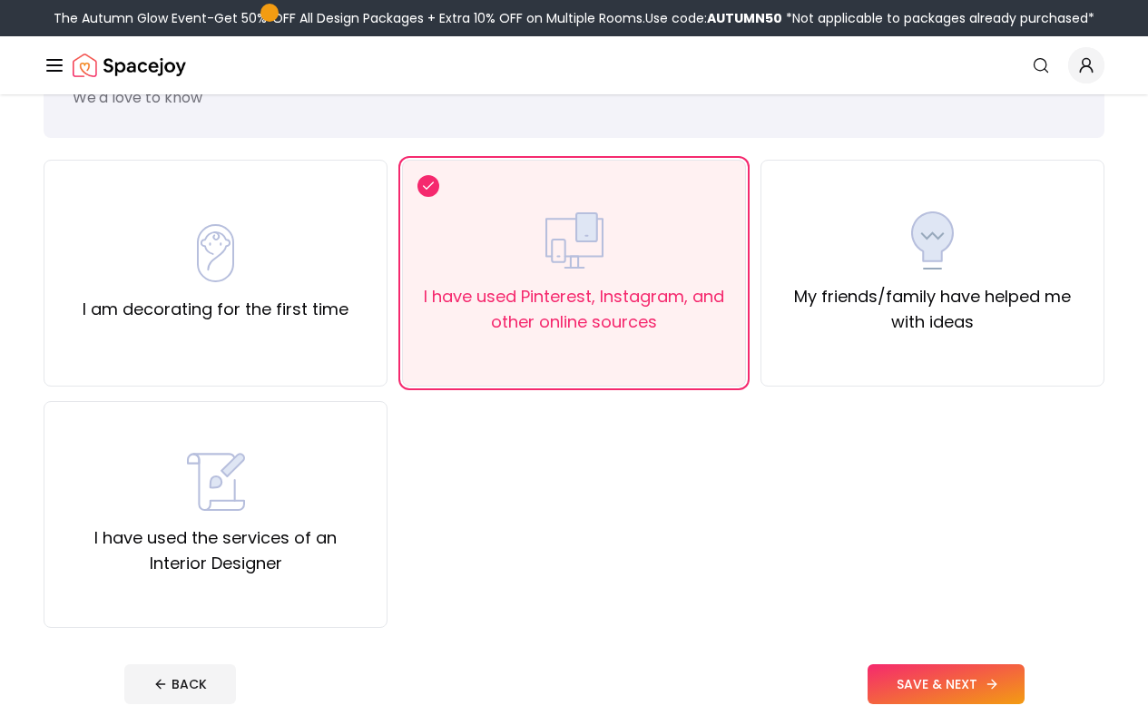
click at [993, 681] on button "SAVE & NEXT" at bounding box center [945, 684] width 157 height 40
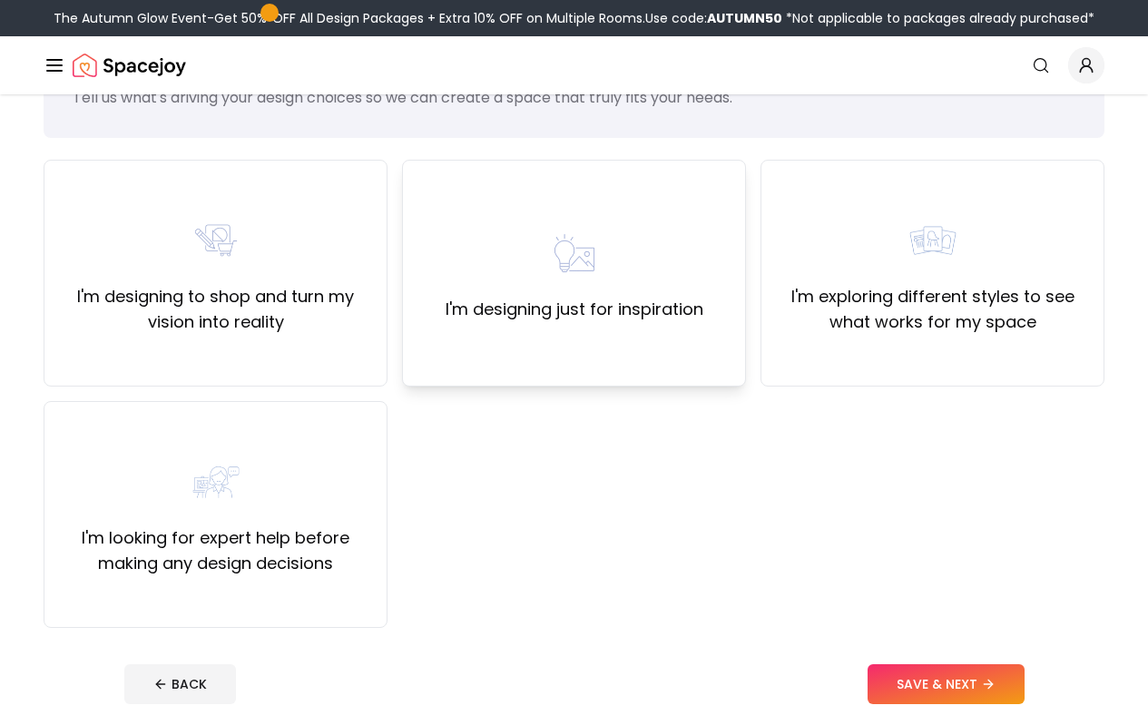
click at [660, 338] on div "I'm designing just for inspiration" at bounding box center [574, 273] width 344 height 227
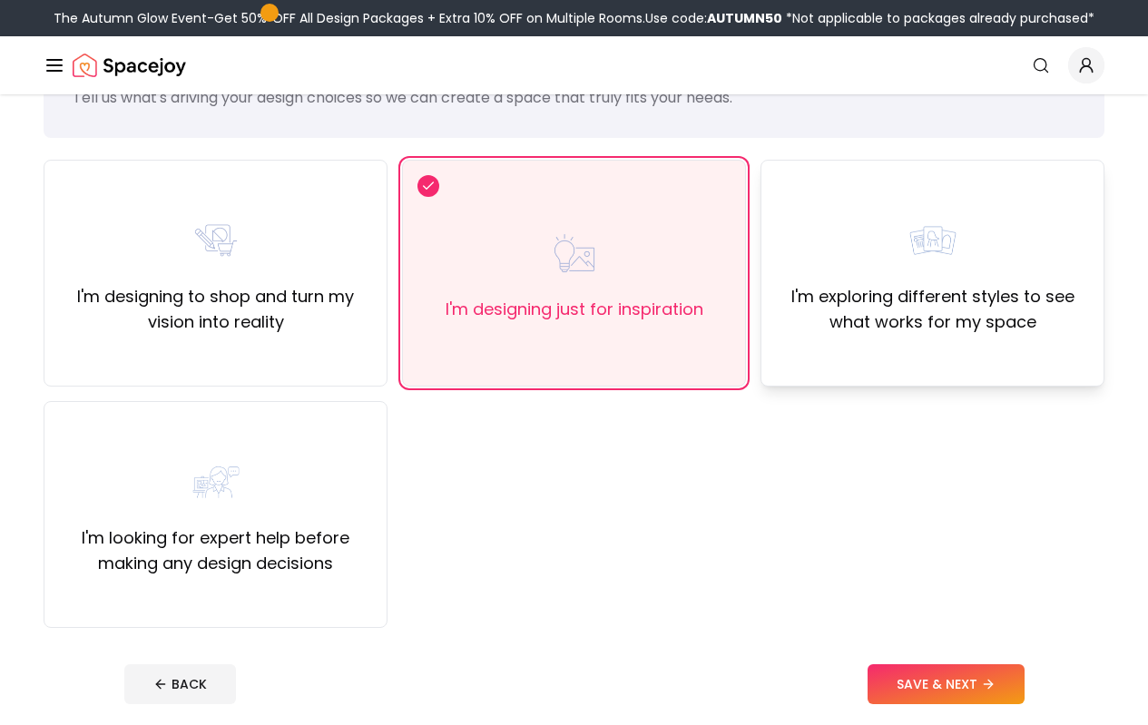
click at [836, 356] on div "I'm exploring different styles to see what works for my space" at bounding box center [932, 273] width 344 height 227
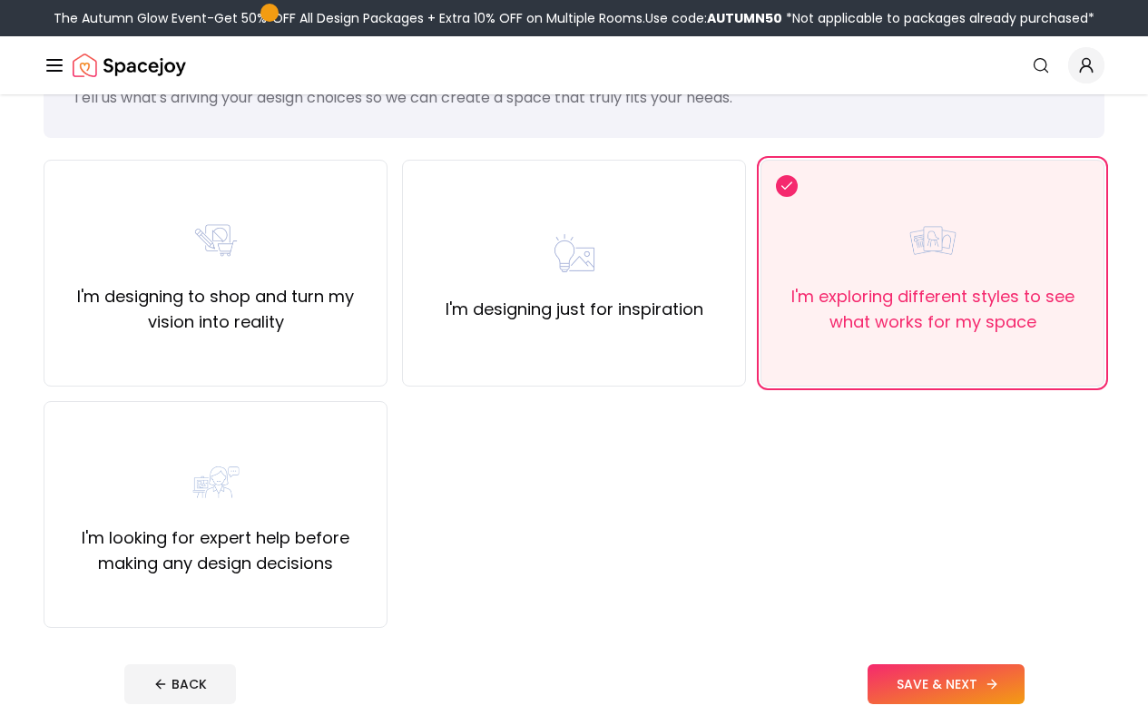
click at [998, 679] on button "SAVE & NEXT" at bounding box center [945, 684] width 157 height 40
